Goal: Transaction & Acquisition: Download file/media

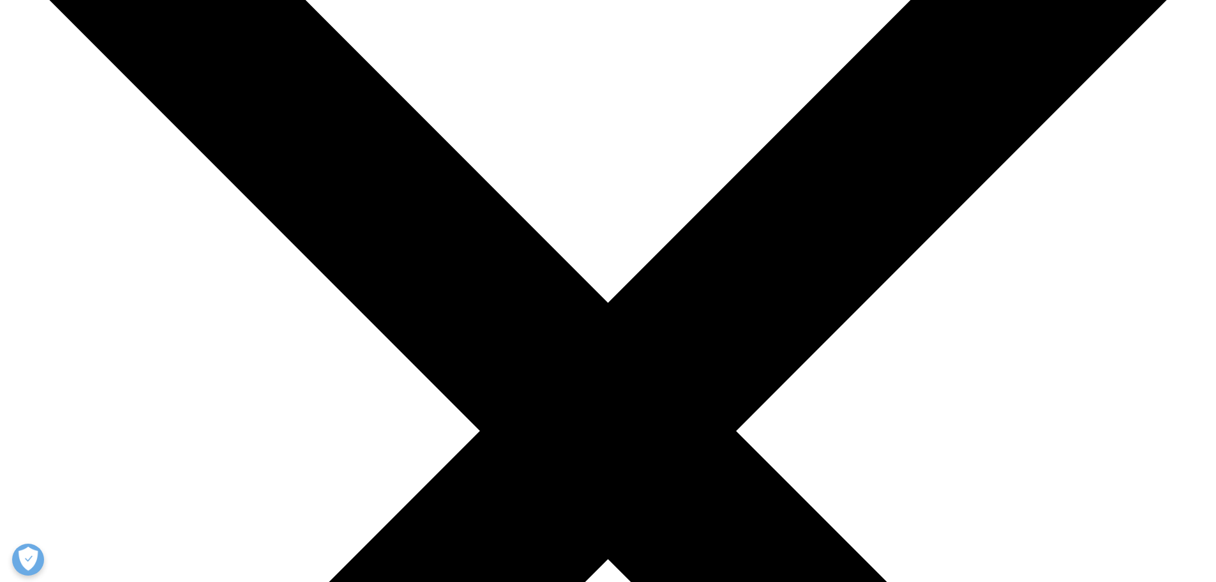
scroll to position [192, 0]
